Goal: Task Accomplishment & Management: Manage account settings

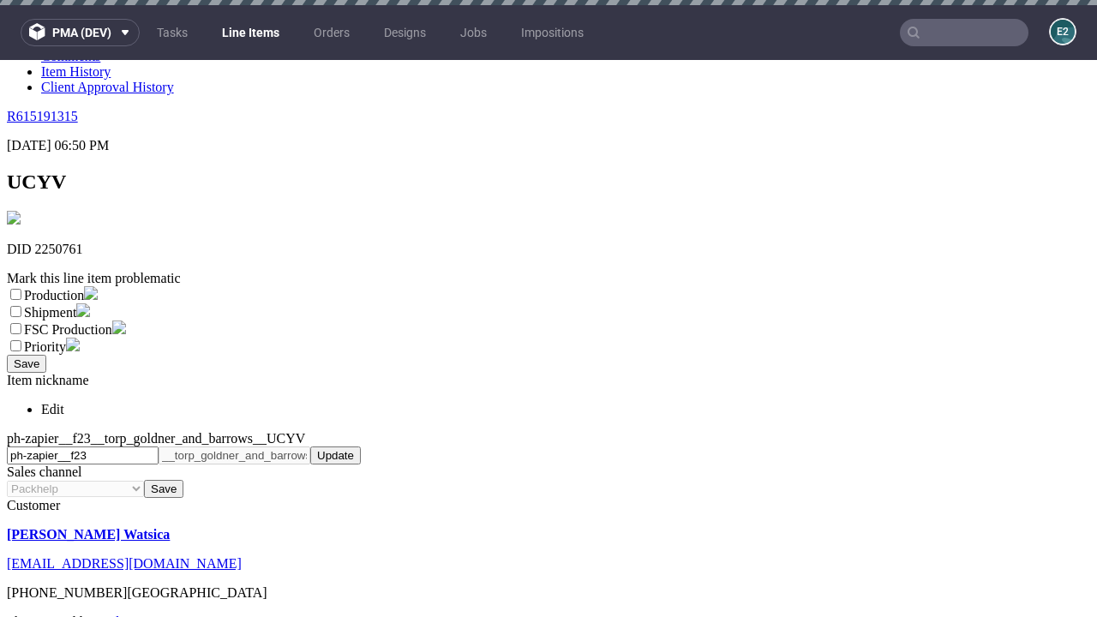
scroll to position [5, 0]
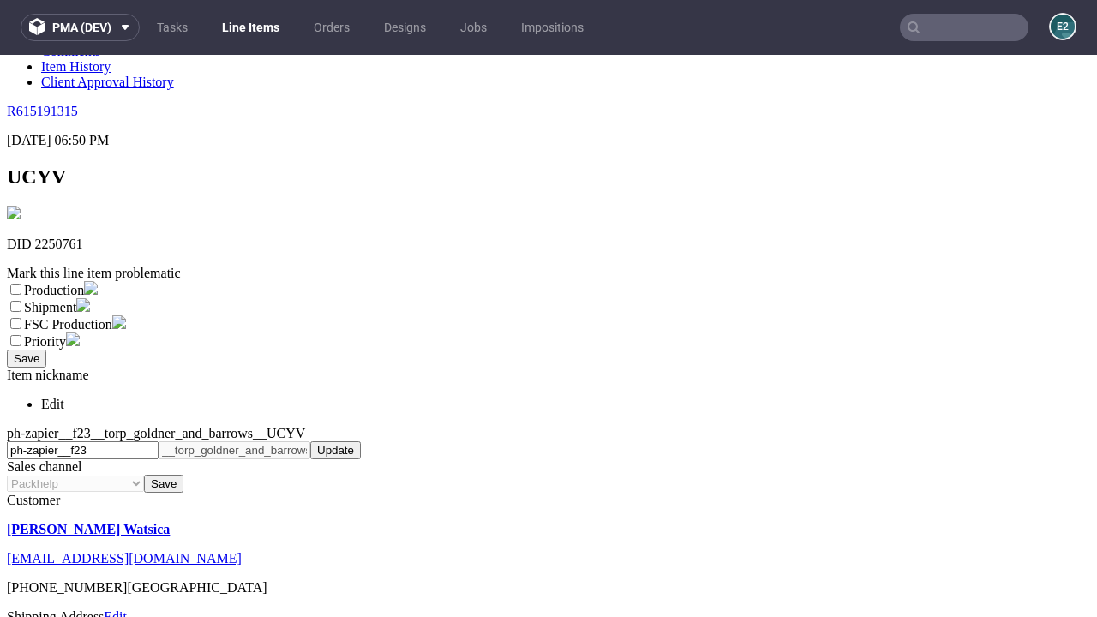
select select "dtp_ca_needed"
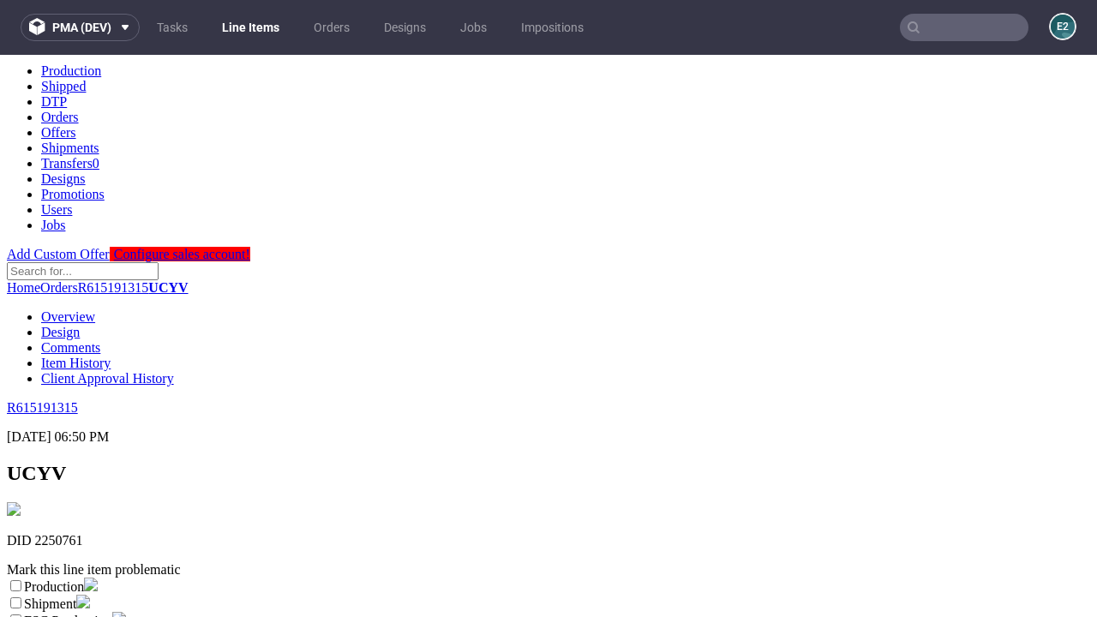
checkbox input "true"
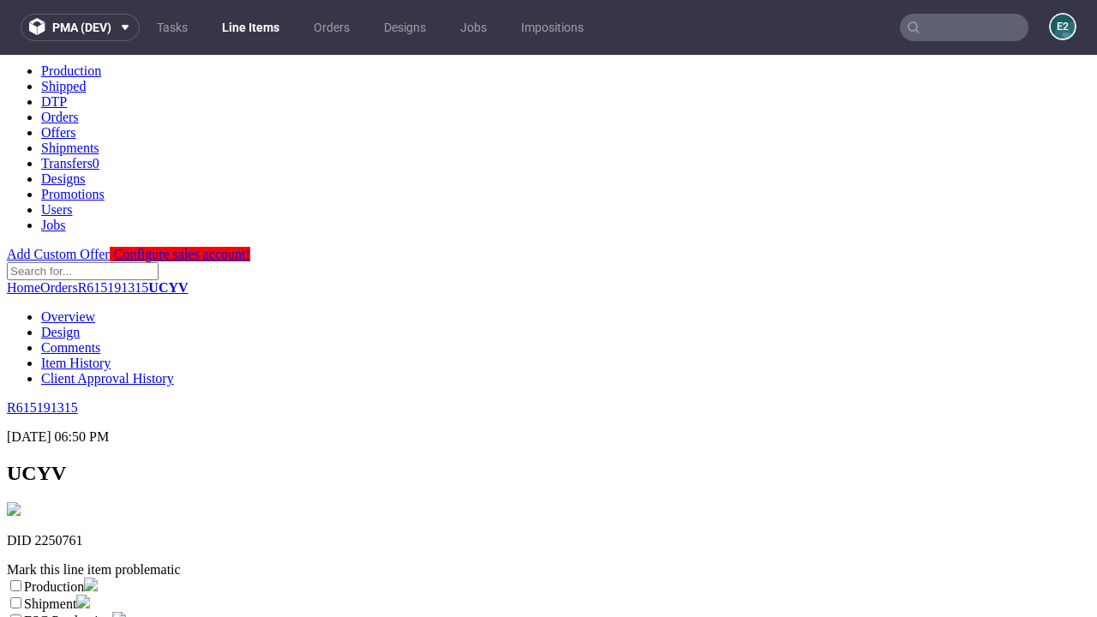
checkbox input "true"
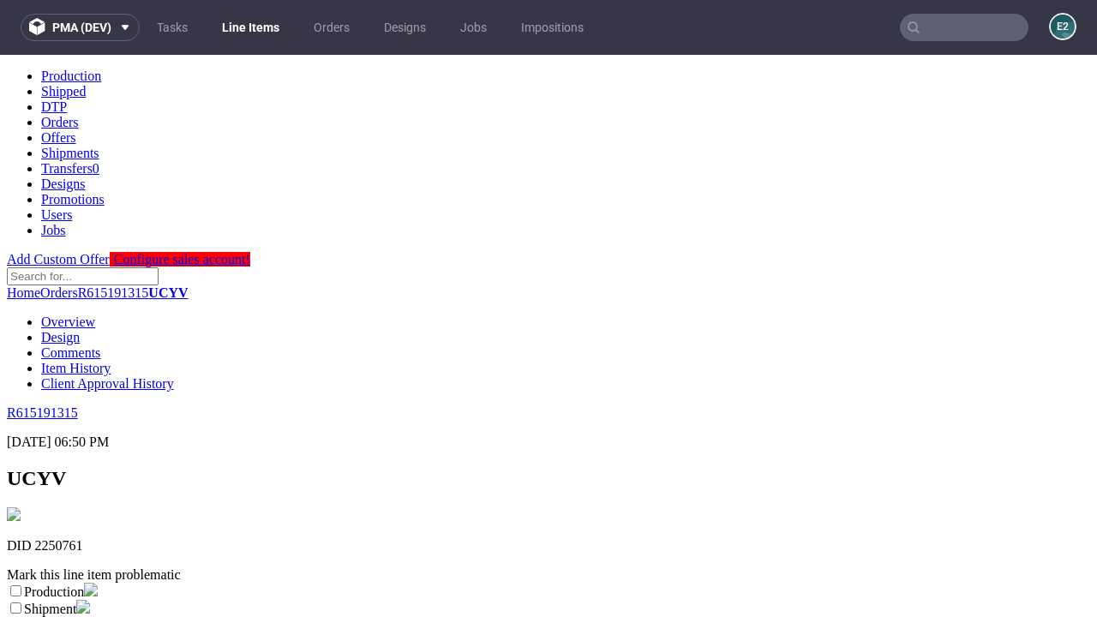
scroll to position [0, 0]
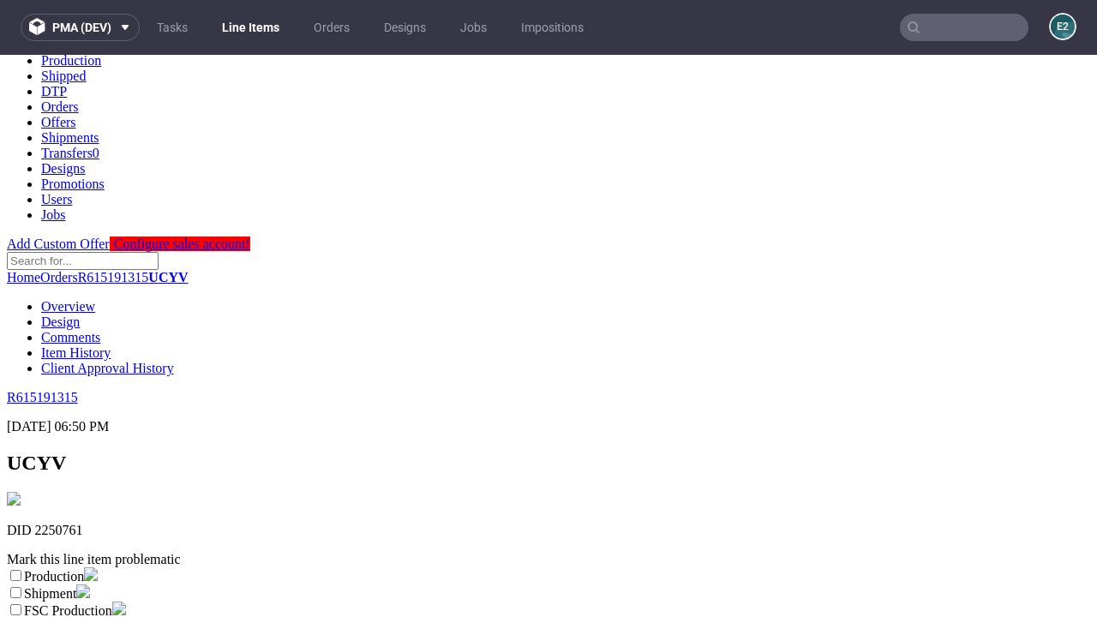
scroll to position [307, 0]
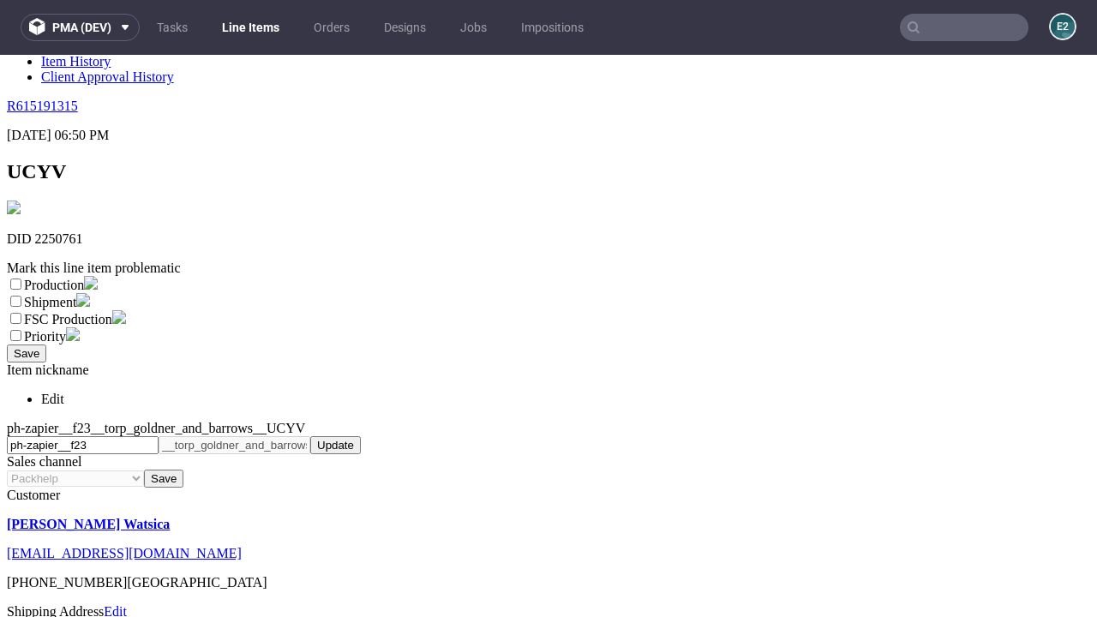
type textarea "test"
